Goal: Find specific page/section: Find specific page/section

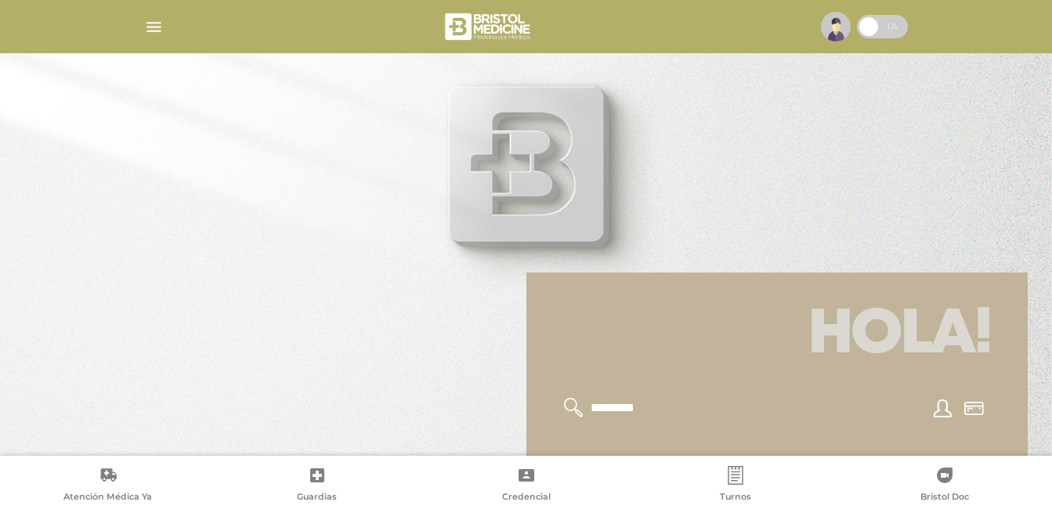
click at [892, 30] on span at bounding box center [882, 27] width 51 height 24
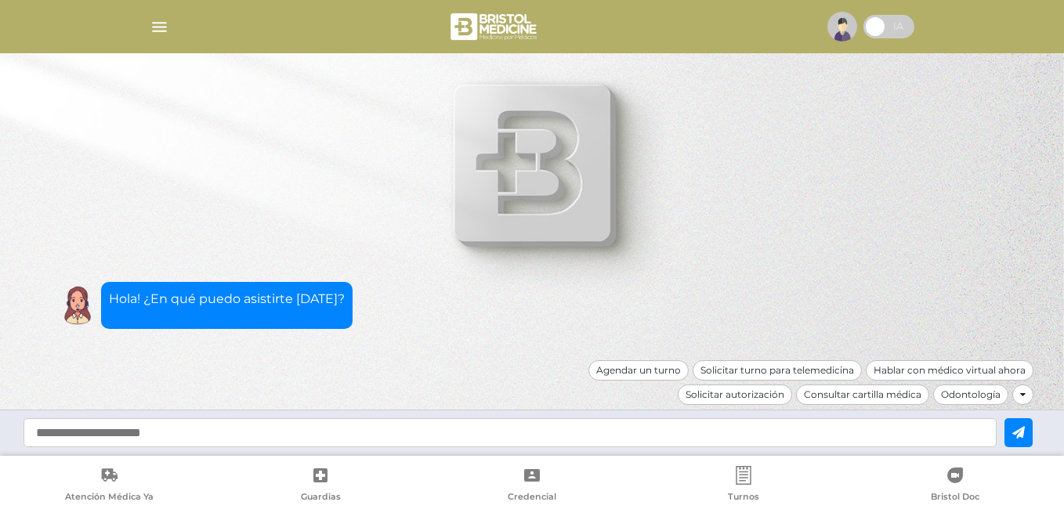
click at [262, 434] on input "text" at bounding box center [510, 432] width 973 height 29
type input "**********"
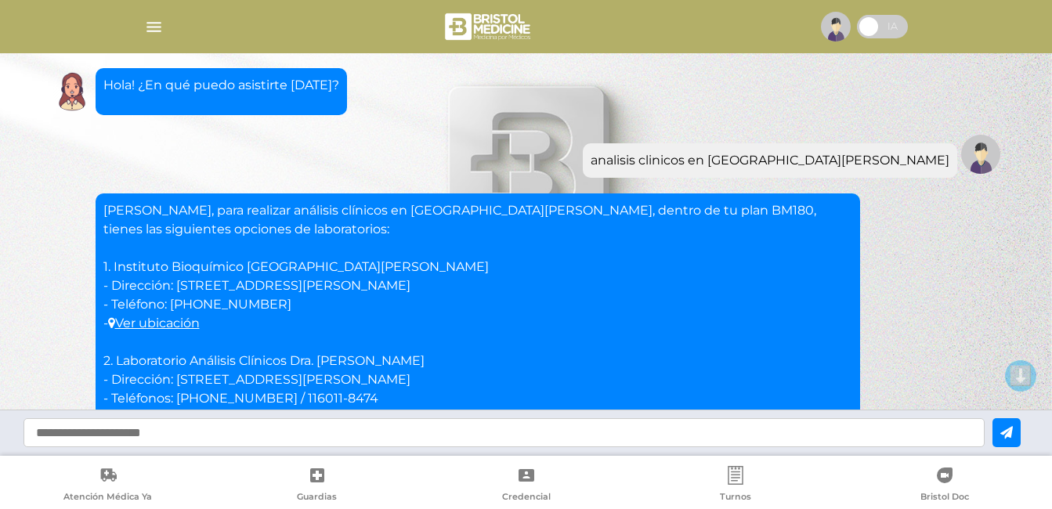
scroll to position [2, 0]
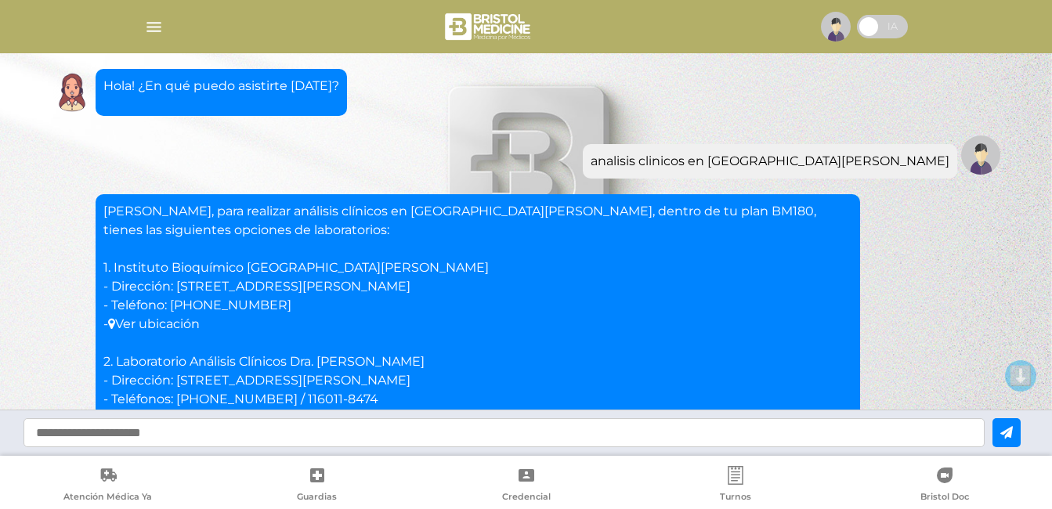
click at [192, 326] on link "Ver ubicación" at bounding box center [154, 324] width 92 height 15
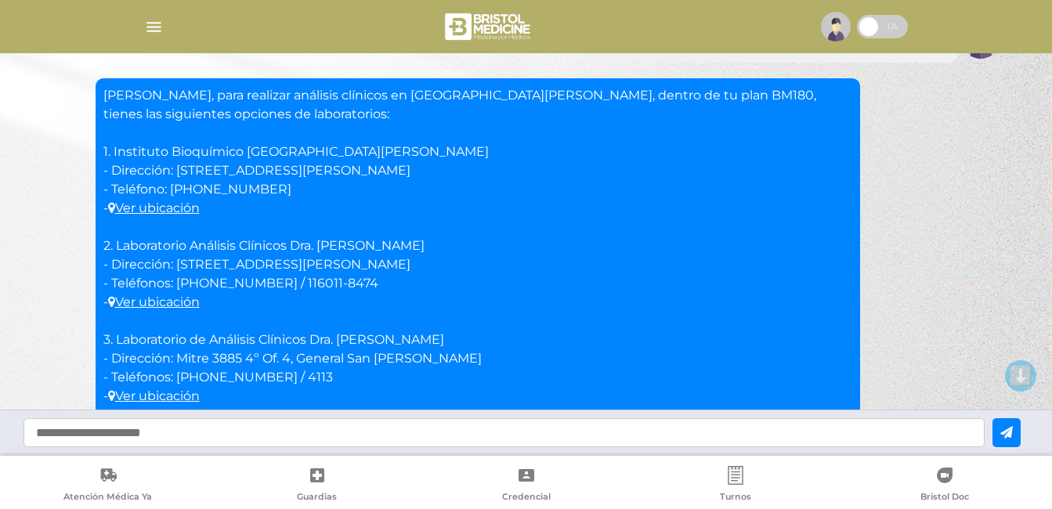
scroll to position [117, 0]
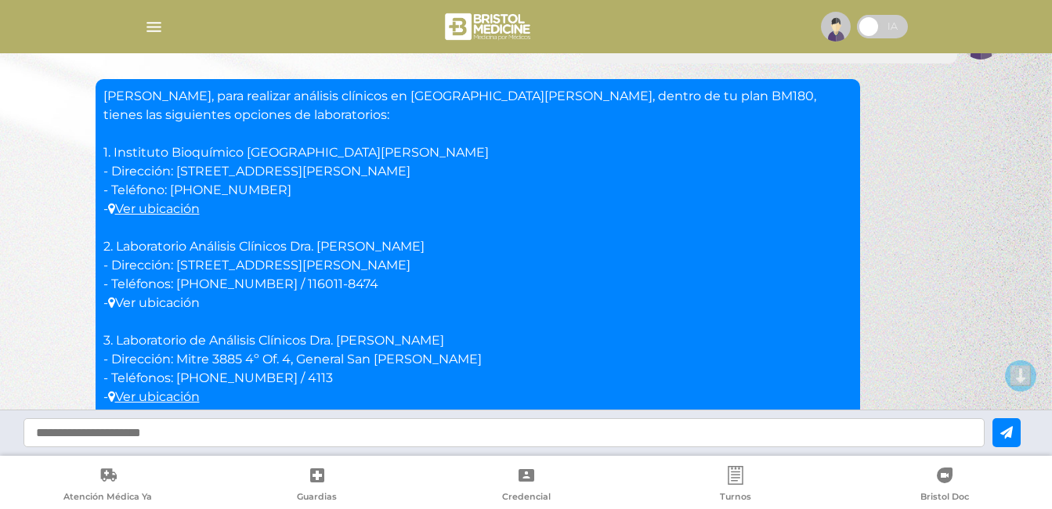
click at [154, 304] on link "Ver ubicación" at bounding box center [154, 302] width 92 height 15
click at [186, 204] on link "Ver ubicación" at bounding box center [154, 208] width 92 height 15
click at [156, 395] on link "Ver ubicación" at bounding box center [154, 396] width 92 height 15
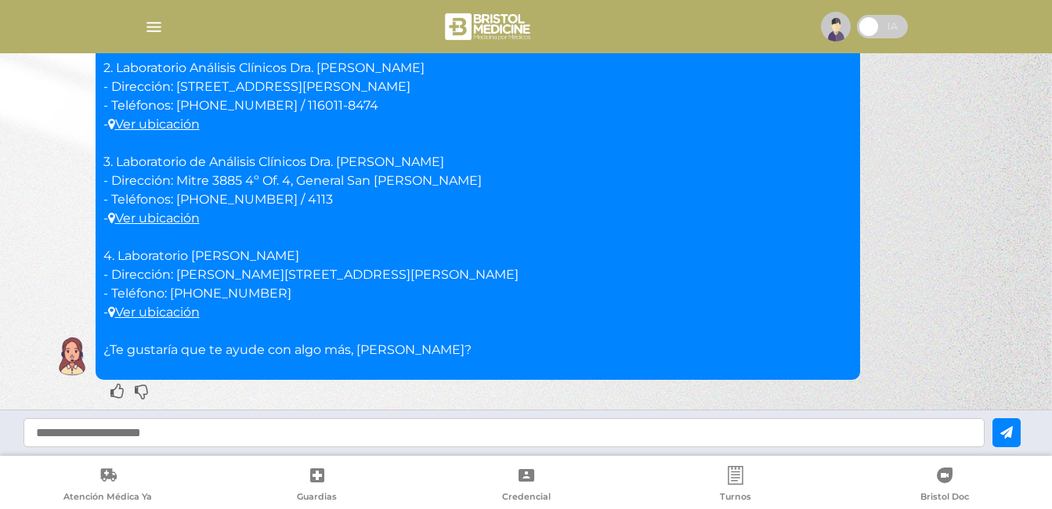
scroll to position [305, 0]
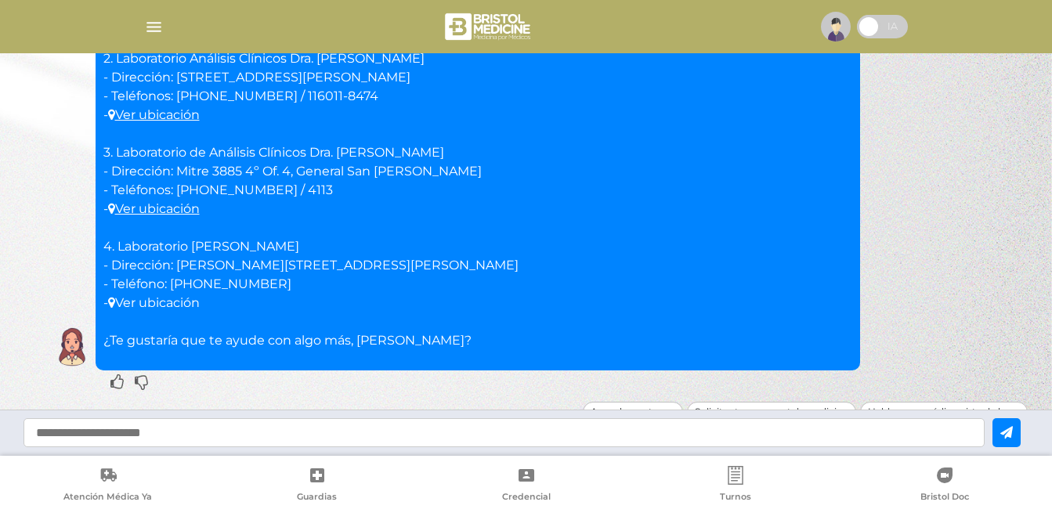
click at [189, 304] on link "Ver ubicación" at bounding box center [154, 302] width 92 height 15
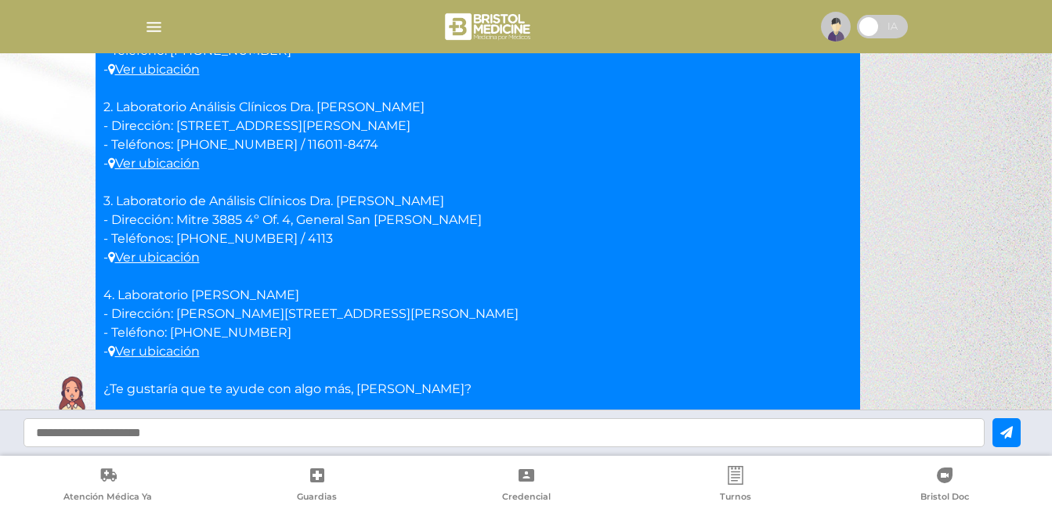
scroll to position [242, 0]
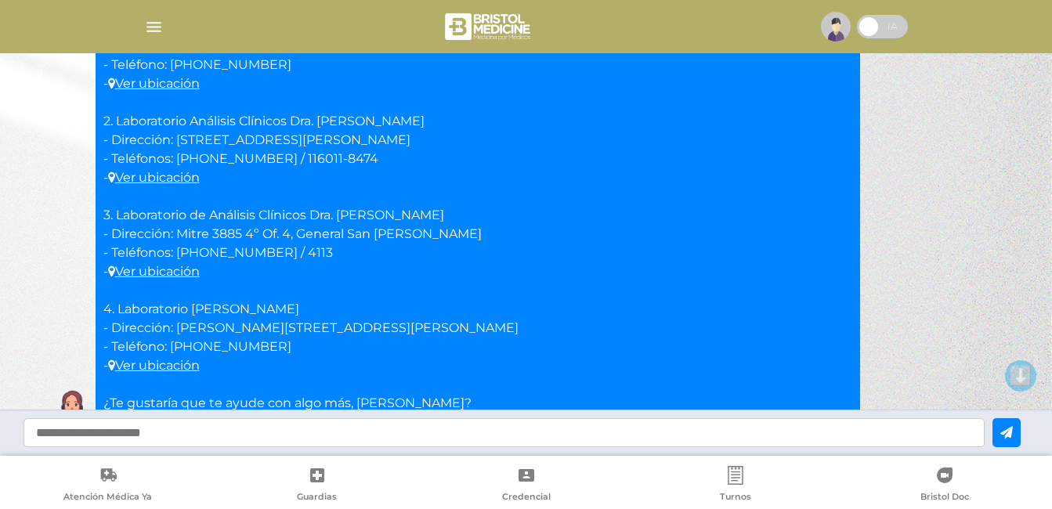
click at [398, 435] on input "text" at bounding box center [504, 432] width 961 height 29
type input "**********"
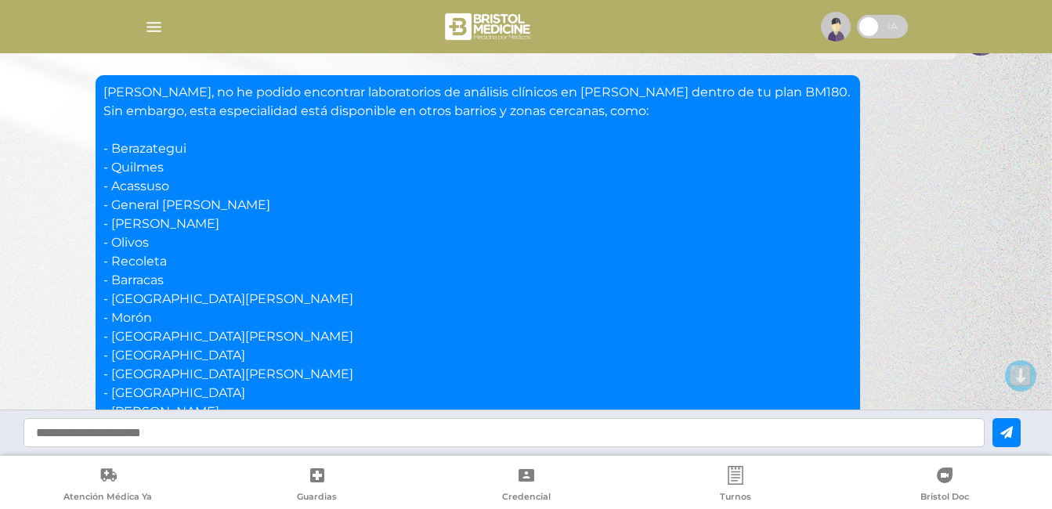
scroll to position [647, 0]
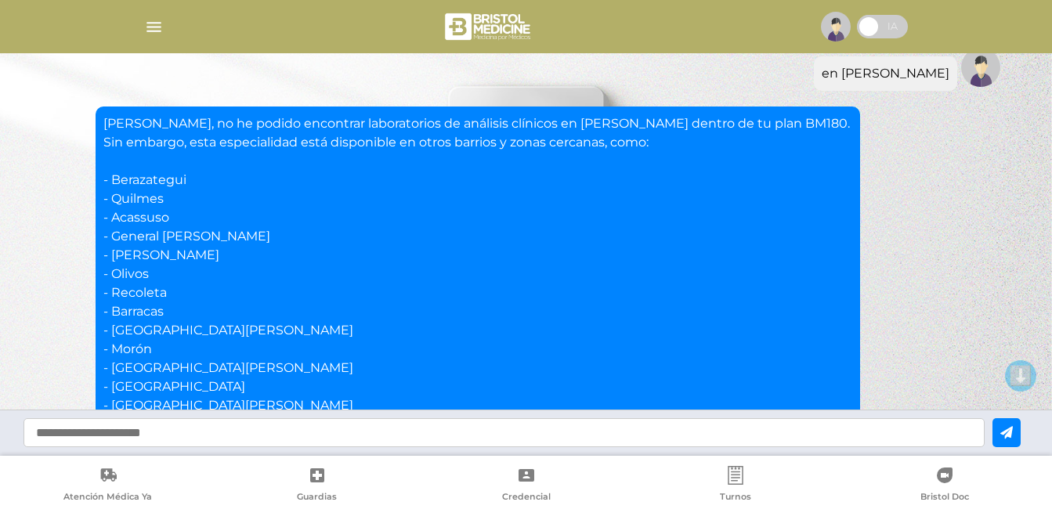
click at [390, 430] on input "text" at bounding box center [504, 432] width 961 height 29
type input "**********"
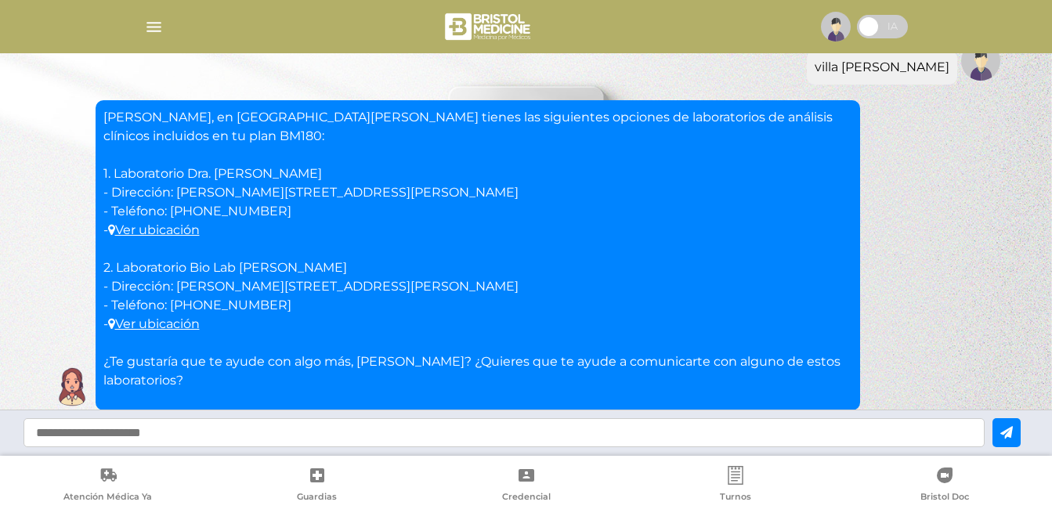
scroll to position [1331, 0]
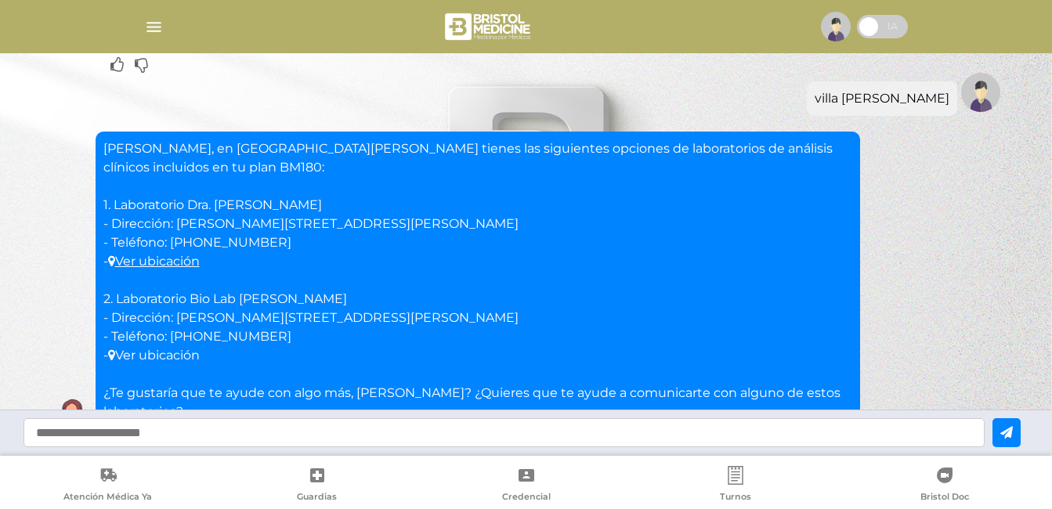
click at [187, 348] on link "Ver ubicación" at bounding box center [154, 355] width 92 height 15
click at [167, 254] on link "Ver ubicación" at bounding box center [154, 261] width 92 height 15
click at [292, 439] on input "text" at bounding box center [504, 432] width 961 height 29
type input "**********"
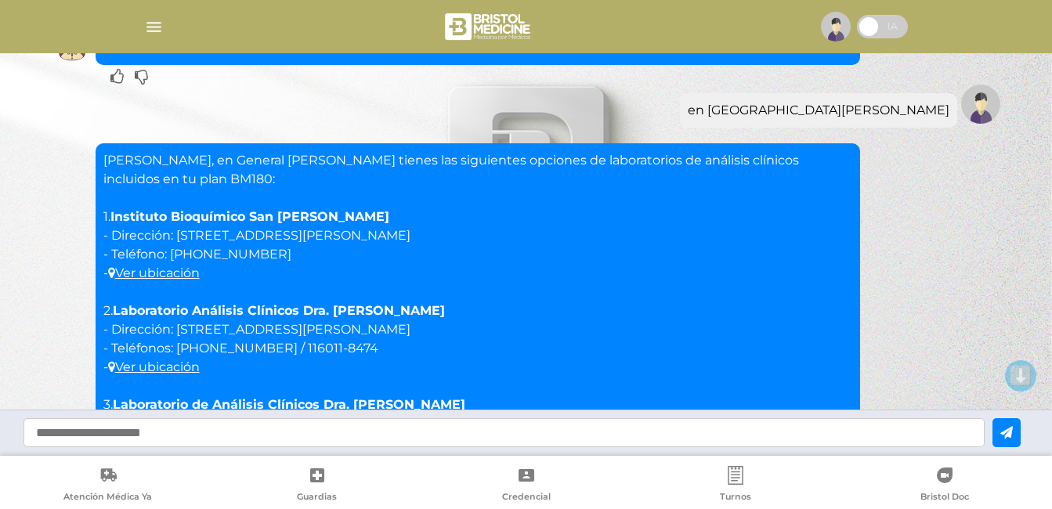
scroll to position [1700, 0]
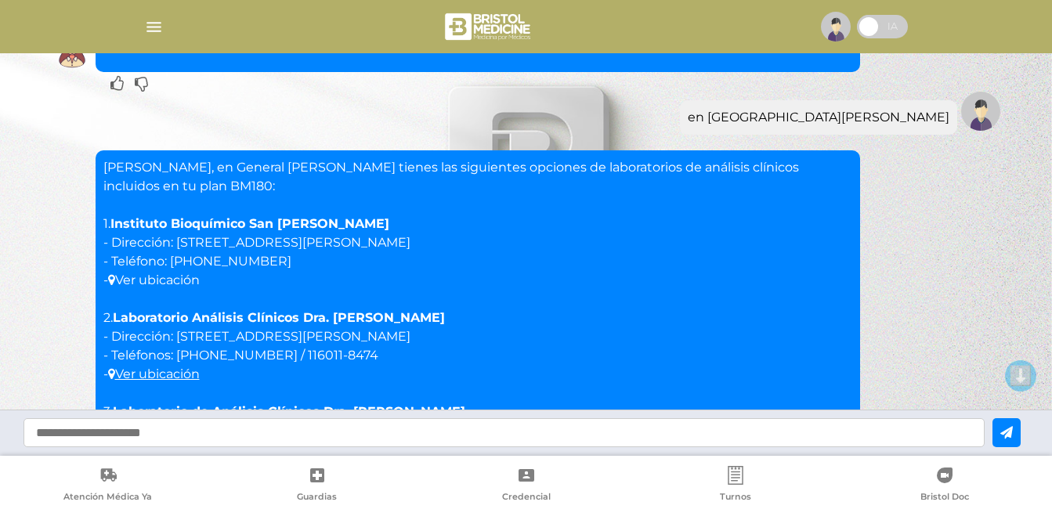
click at [189, 273] on link "Ver ubicación" at bounding box center [154, 280] width 92 height 15
click at [152, 367] on link "Ver ubicación" at bounding box center [154, 374] width 92 height 15
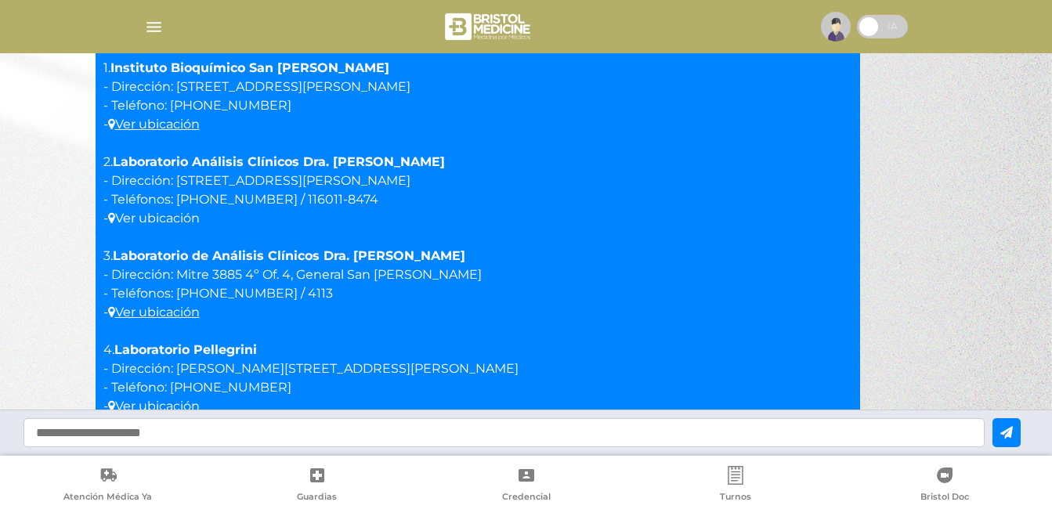
scroll to position [1857, 0]
click at [160, 304] on link "Ver ubicación" at bounding box center [154, 311] width 92 height 15
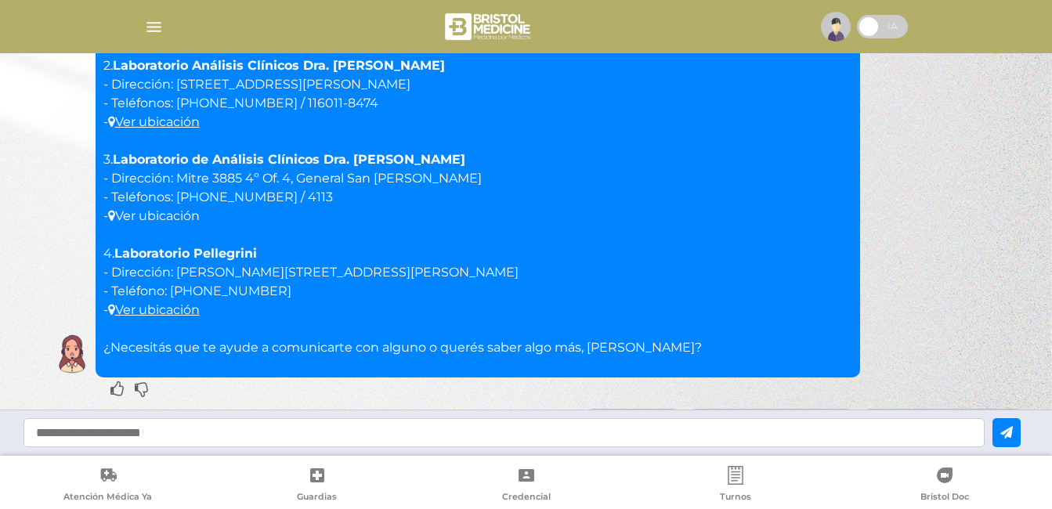
scroll to position [1983, 0]
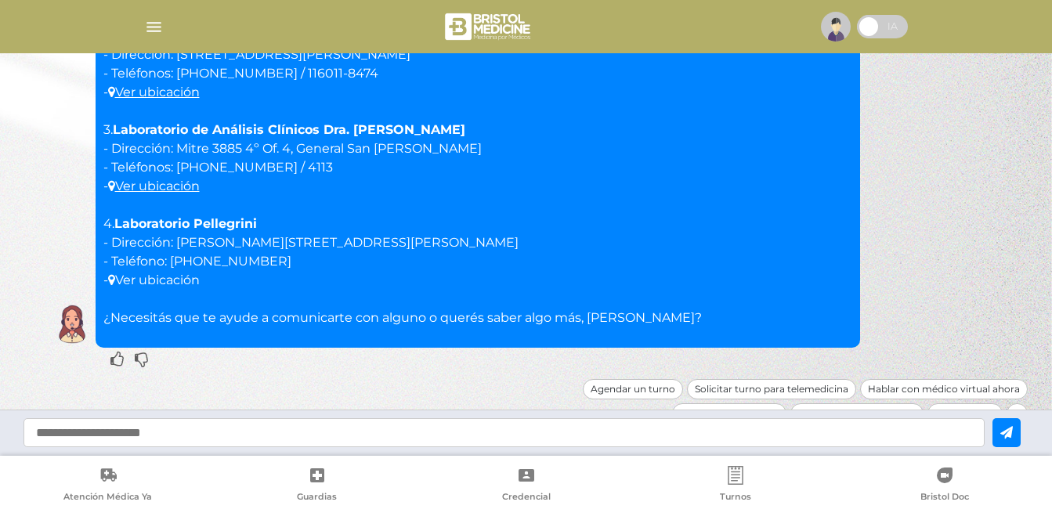
click at [154, 273] on link "Ver ubicación" at bounding box center [154, 280] width 92 height 15
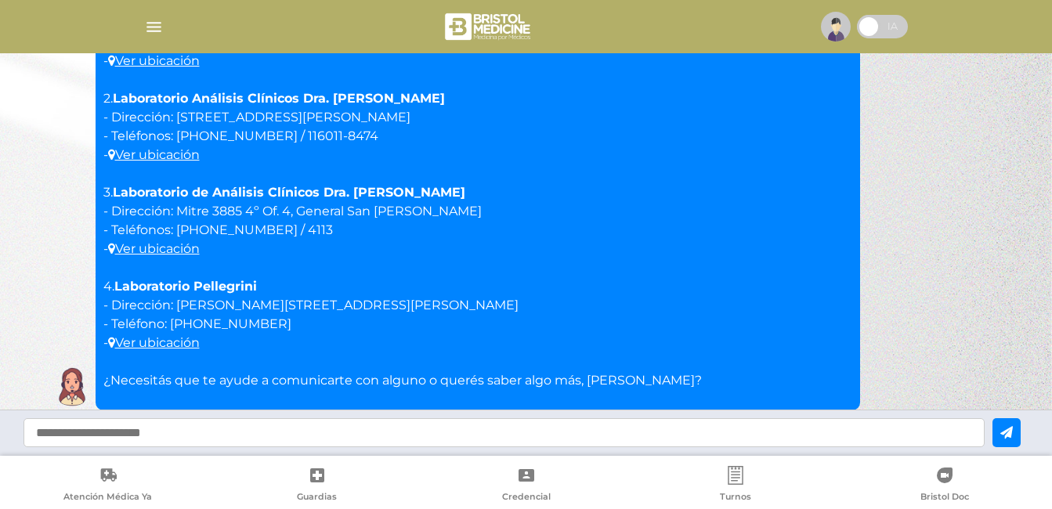
scroll to position [1951, 0]
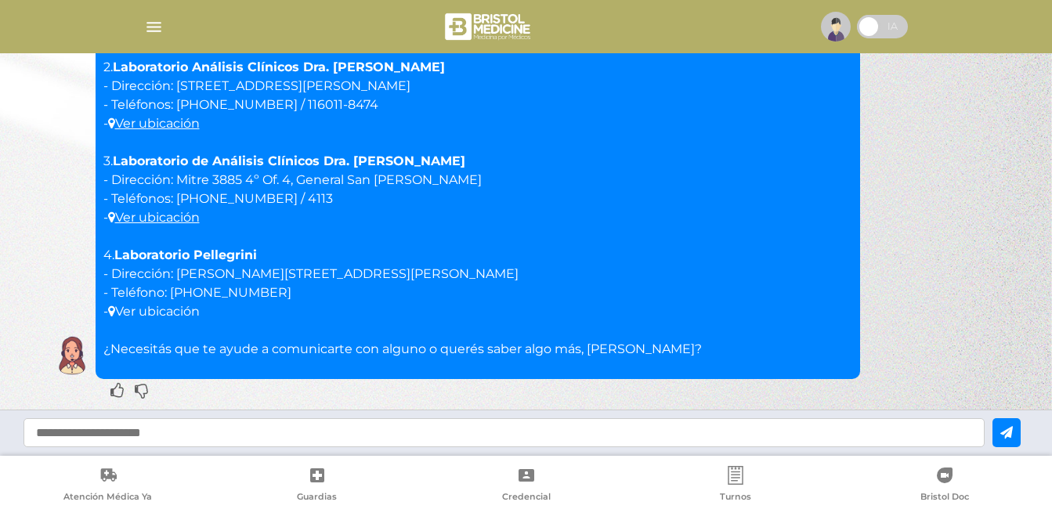
click at [186, 304] on link "Ver ubicación" at bounding box center [154, 311] width 92 height 15
click at [159, 210] on link "Ver ubicación" at bounding box center [154, 217] width 92 height 15
